Goal: Information Seeking & Learning: Learn about a topic

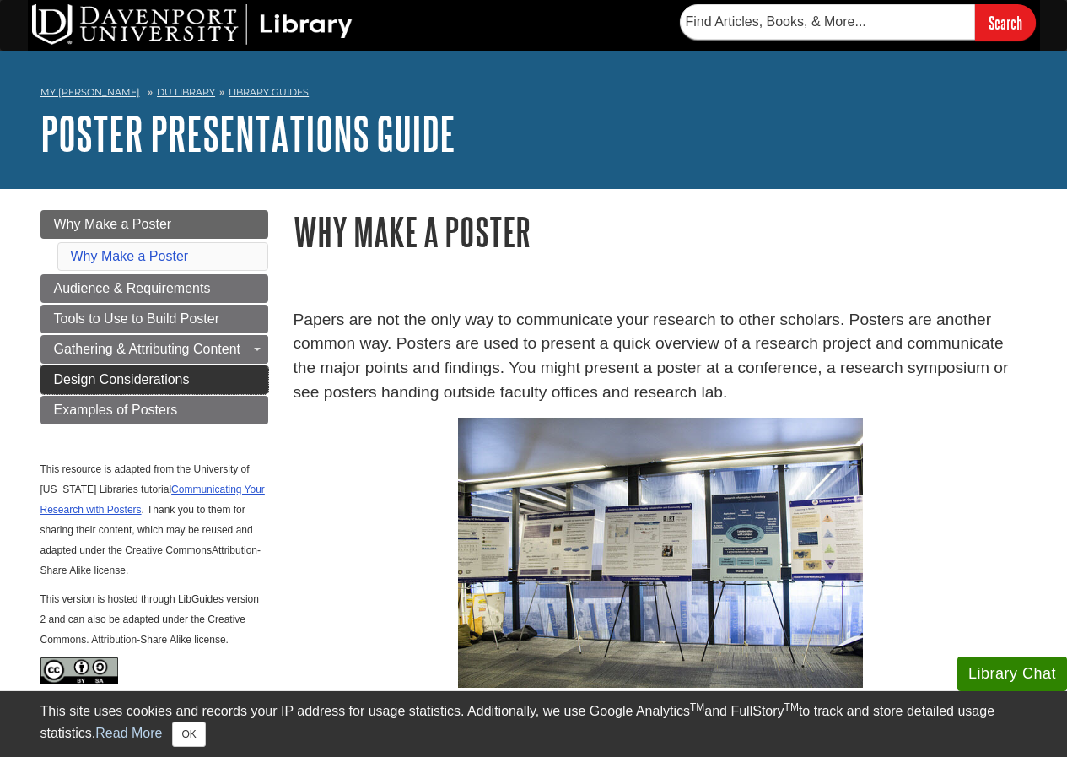
click at [154, 381] on span "Design Considerations" at bounding box center [122, 379] width 136 height 14
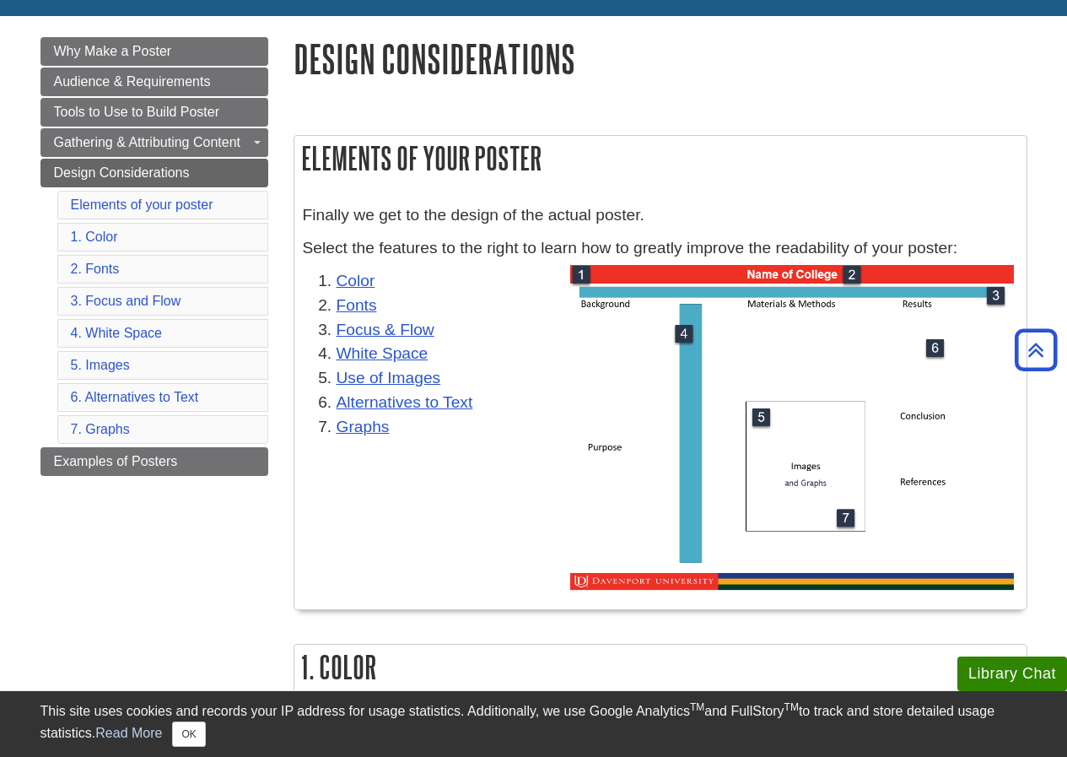
scroll to position [169, 0]
